Goal: Task Accomplishment & Management: Manage account settings

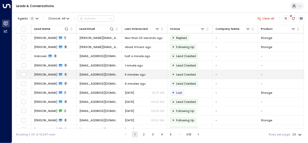
click at [91, 74] on span "[EMAIL_ADDRESS][DOMAIN_NAME]" at bounding box center [99, 74] width 40 height 4
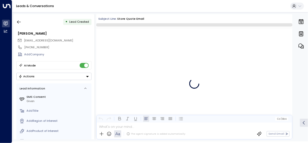
scroll to position [675, 0]
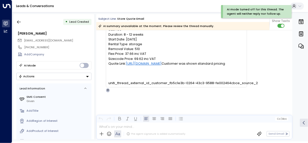
click at [87, 76] on icon "Button group with a nested menu" at bounding box center [87, 76] width 3 height 1
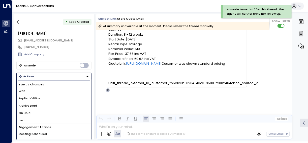
click at [62, 103] on li "Archive Lead" at bounding box center [54, 105] width 75 height 7
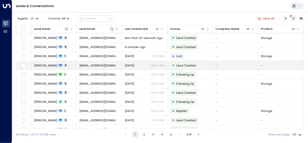
click at [108, 64] on span "[EMAIL_ADDRESS][DOMAIN_NAME]" at bounding box center [99, 65] width 40 height 4
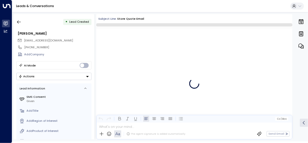
scroll to position [469, 0]
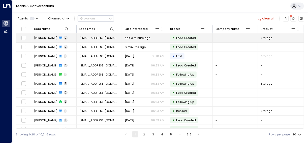
click at [88, 37] on span "[EMAIL_ADDRESS][DOMAIN_NAME]" at bounding box center [99, 38] width 40 height 4
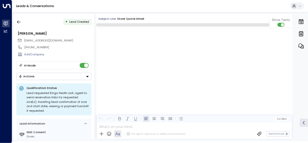
scroll to position [675, 0]
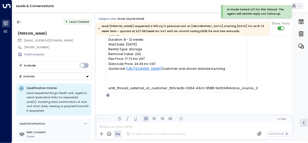
click at [85, 75] on button "Actions" at bounding box center [53, 76] width 75 height 7
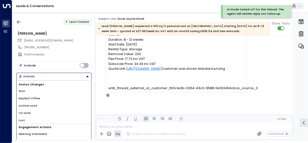
click at [68, 102] on li "Archive Lead" at bounding box center [54, 105] width 75 height 7
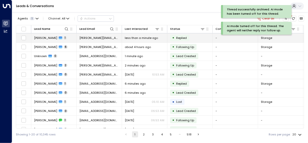
click at [94, 37] on span "[PERSON_NAME][EMAIL_ADDRESS][DOMAIN_NAME]" at bounding box center [99, 38] width 40 height 4
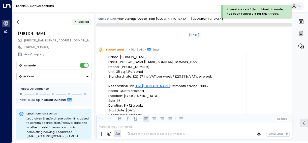
scroll to position [203, 0]
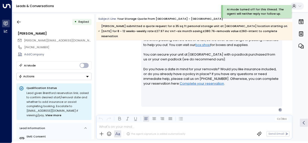
click at [86, 75] on icon "Button group with a nested menu" at bounding box center [88, 77] width 4 height 4
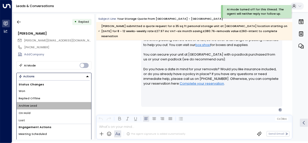
click at [62, 104] on li "Archive Lead" at bounding box center [54, 105] width 75 height 7
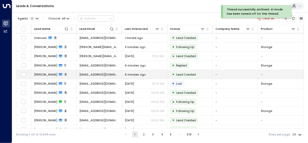
click at [93, 73] on span "[EMAIL_ADDRESS][DOMAIN_NAME]" at bounding box center [99, 74] width 40 height 4
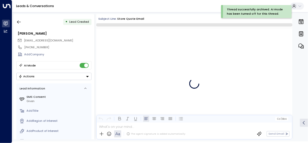
scroll to position [675, 0]
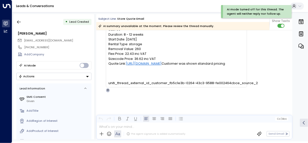
click at [86, 76] on icon "Button group with a nested menu" at bounding box center [88, 77] width 4 height 4
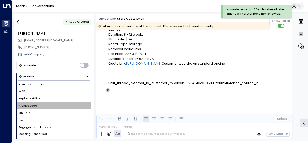
click at [73, 102] on li "Archive Lead" at bounding box center [54, 105] width 75 height 7
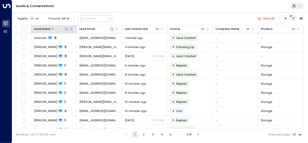
click at [66, 27] on icon at bounding box center [66, 29] width 4 height 4
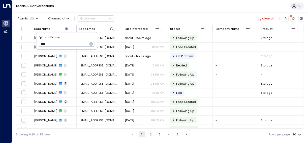
type input "*****"
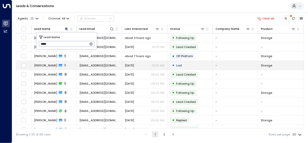
click at [42, 64] on span "[PERSON_NAME]" at bounding box center [45, 65] width 23 height 4
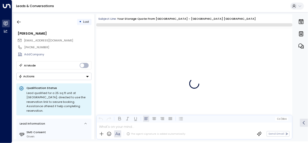
scroll to position [690, 0]
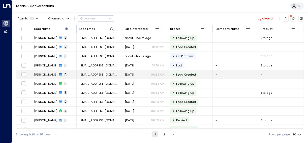
click at [93, 75] on span "[EMAIL_ADDRESS][DOMAIN_NAME]" at bounding box center [99, 74] width 40 height 4
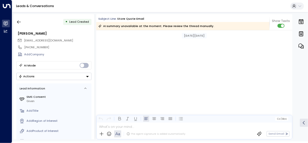
scroll to position [233, 0]
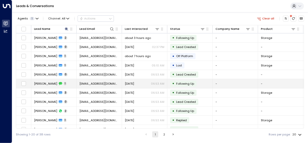
click at [91, 83] on span "[EMAIL_ADDRESS][DOMAIN_NAME]" at bounding box center [99, 83] width 40 height 4
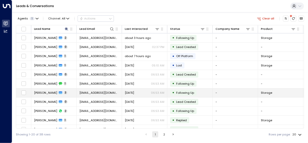
click at [106, 92] on span "[EMAIL_ADDRESS][DOMAIN_NAME]" at bounding box center [99, 92] width 40 height 4
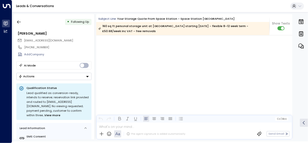
scroll to position [1219, 0]
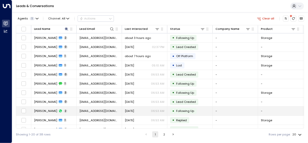
click at [107, 109] on span "[EMAIL_ADDRESS][DOMAIN_NAME]" at bounding box center [99, 111] width 40 height 4
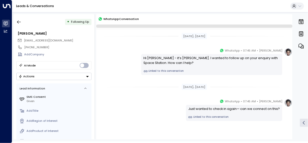
scroll to position [22, 0]
